Goal: Information Seeking & Learning: Learn about a topic

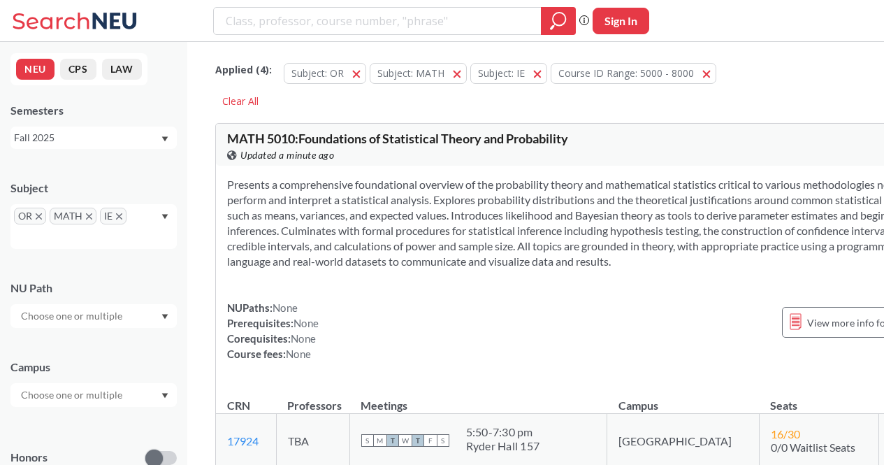
click at [491, 160] on div "MATH 5010 : Foundations of Statistical Theory and Probability View this course …" at bounding box center [405, 147] width 357 height 31
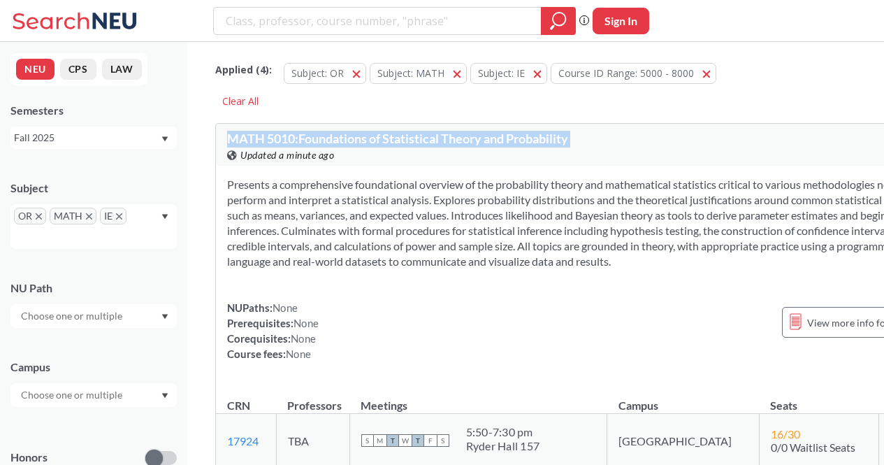
click at [491, 160] on div "MATH 5010 : Foundations of Statistical Theory and Probability View this course …" at bounding box center [405, 147] width 357 height 31
drag, startPoint x: 491, startPoint y: 160, endPoint x: 490, endPoint y: 208, distance: 47.5
click at [490, 208] on div "MATH 5010 : Foundations of Statistical Theory and Probability View this course …" at bounding box center [584, 295] width 738 height 344
click at [490, 208] on section "Presents a comprehensive foundational overview of the probability theory and ma…" at bounding box center [584, 223] width 714 height 92
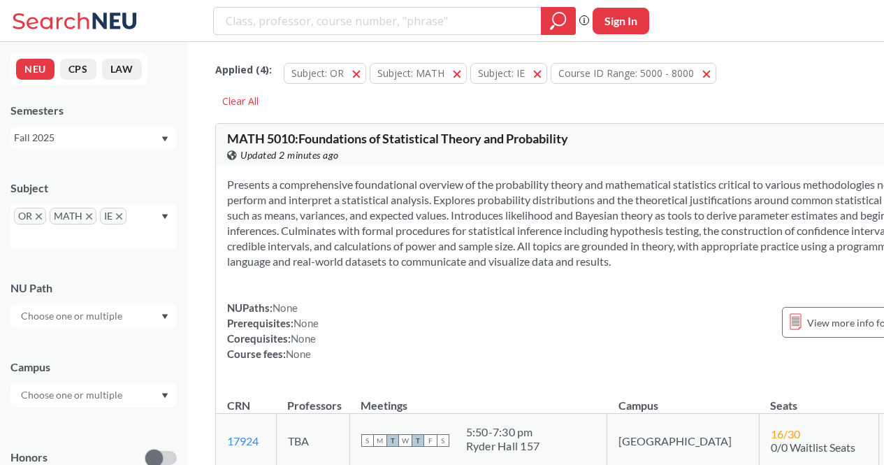
click at [119, 214] on icon "X to remove pill" at bounding box center [119, 216] width 6 height 6
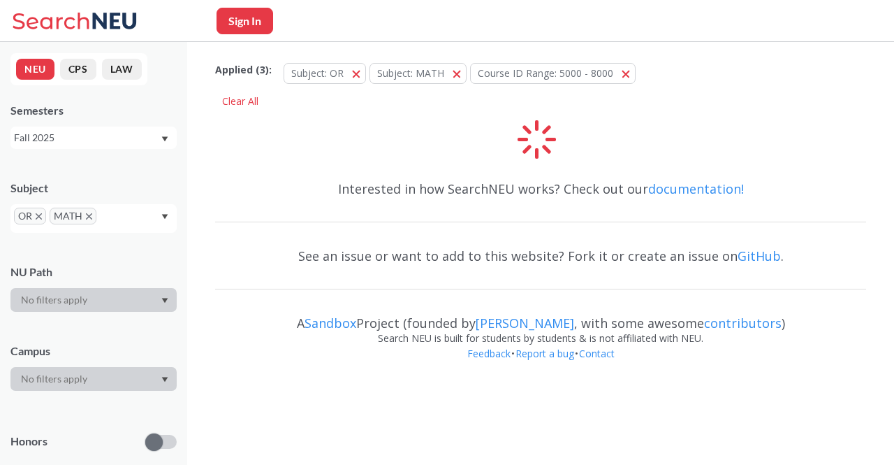
click at [94, 217] on span "MATH" at bounding box center [73, 216] width 47 height 17
click at [87, 219] on icon "X to remove pill" at bounding box center [89, 216] width 6 height 6
click at [38, 217] on icon "X to remove pill" at bounding box center [39, 216] width 6 height 6
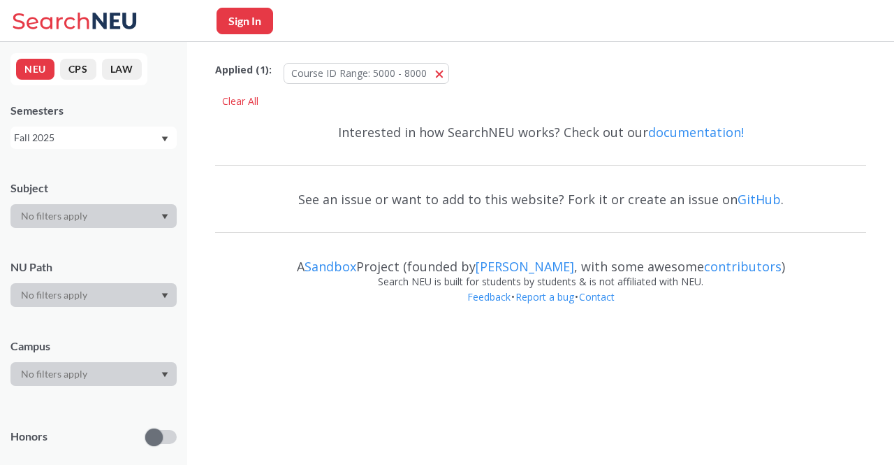
click at [60, 217] on div at bounding box center [93, 216] width 166 height 24
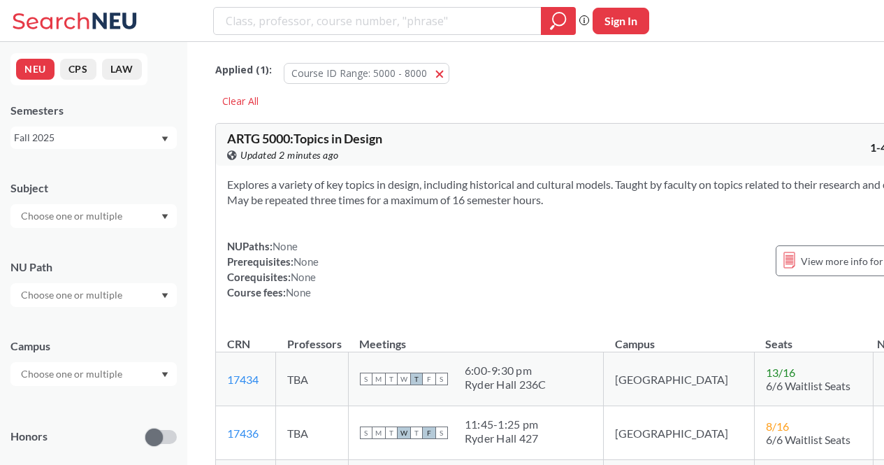
click at [97, 217] on input "text" at bounding box center [72, 216] width 117 height 17
click at [89, 238] on div "CS ( 71 )" at bounding box center [97, 240] width 158 height 15
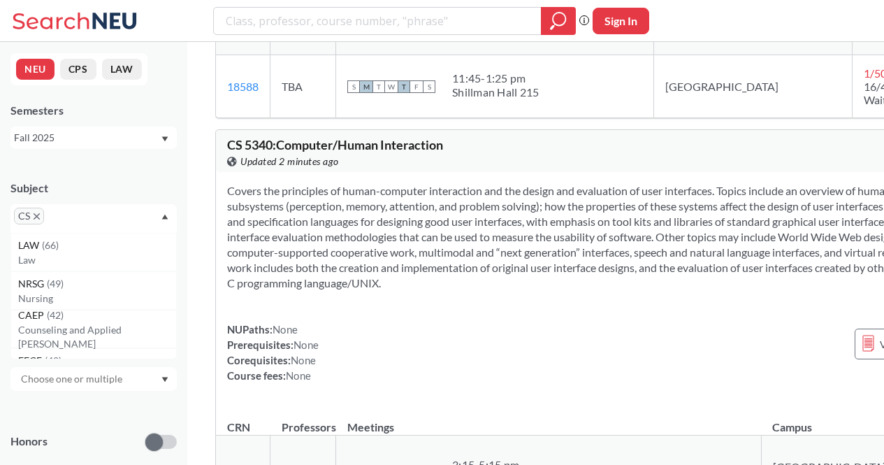
scroll to position [8799, 0]
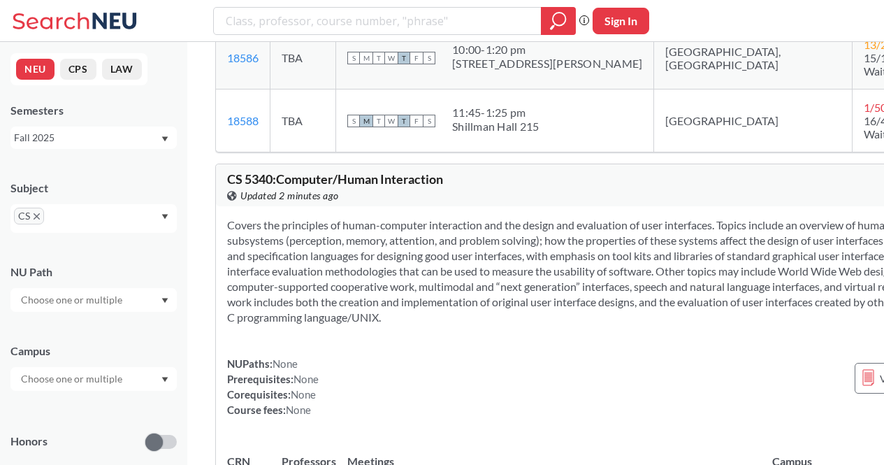
drag, startPoint x: 238, startPoint y: 68, endPoint x: 260, endPoint y: 71, distance: 22.5
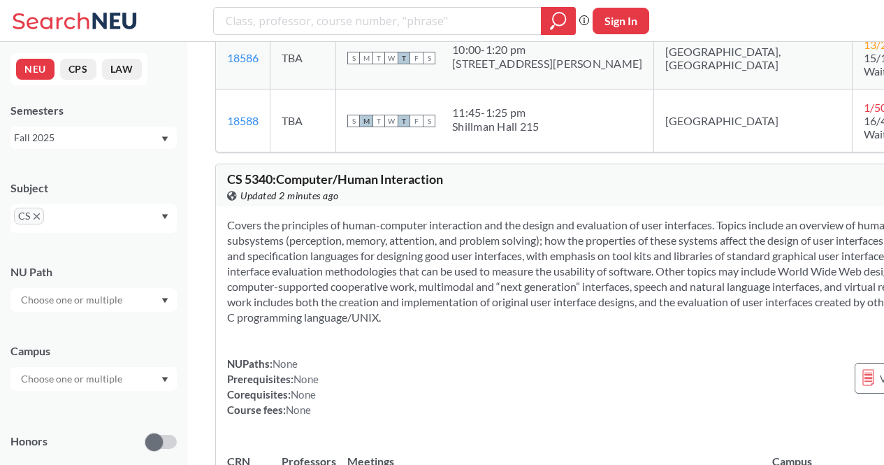
drag, startPoint x: 227, startPoint y: 75, endPoint x: 258, endPoint y: 63, distance: 33.0
copy span "CS 5335"
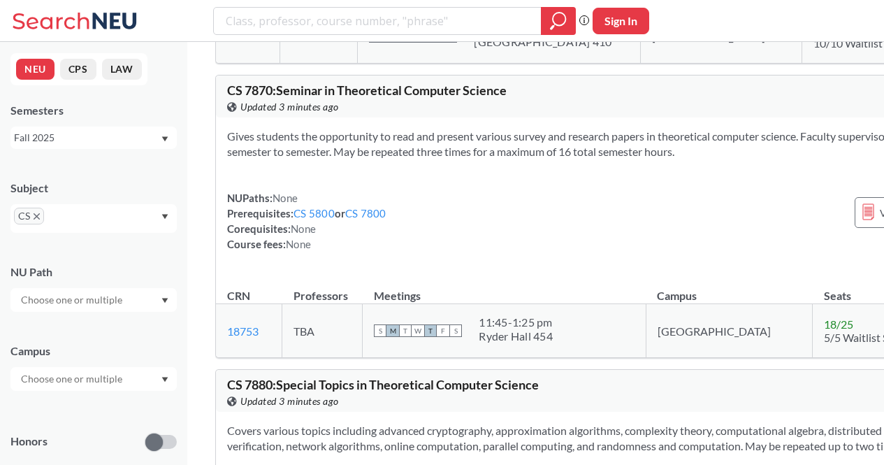
scroll to position [27530, 0]
drag, startPoint x: 228, startPoint y: 58, endPoint x: 247, endPoint y: 62, distance: 19.3
copy span "CS 7800"
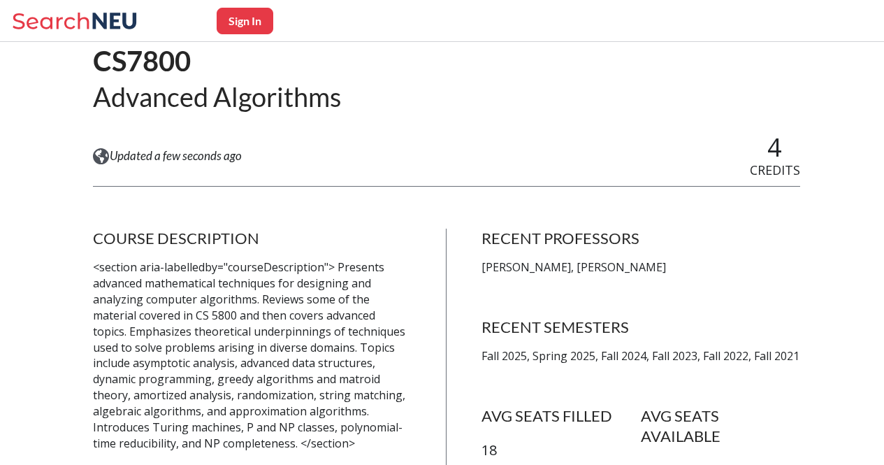
scroll to position [117, 0]
